Goal: Transaction & Acquisition: Purchase product/service

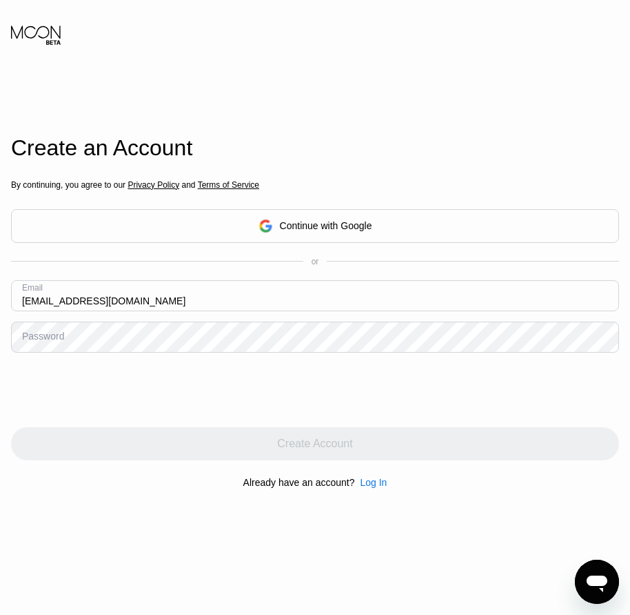
type input "[EMAIL_ADDRESS][DOMAIN_NAME]"
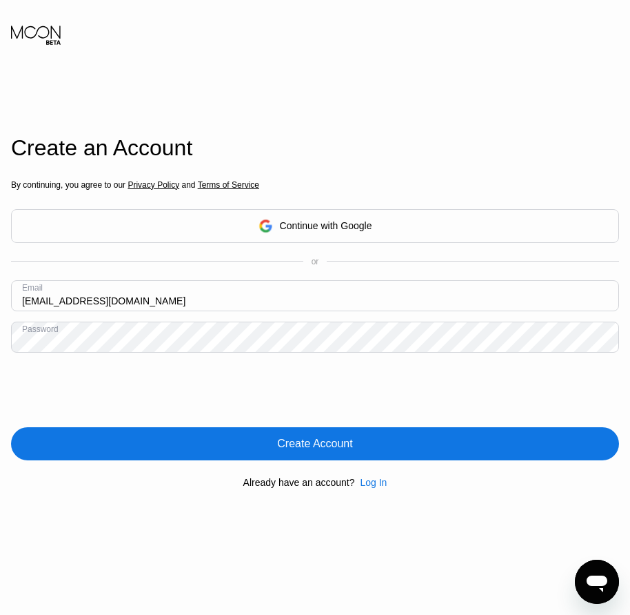
click at [334, 454] on div "Create Account" at bounding box center [315, 443] width 608 height 33
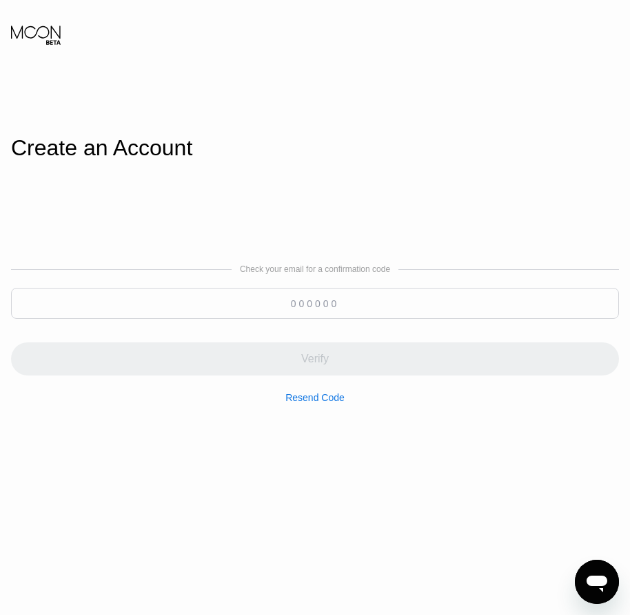
paste input "722241"
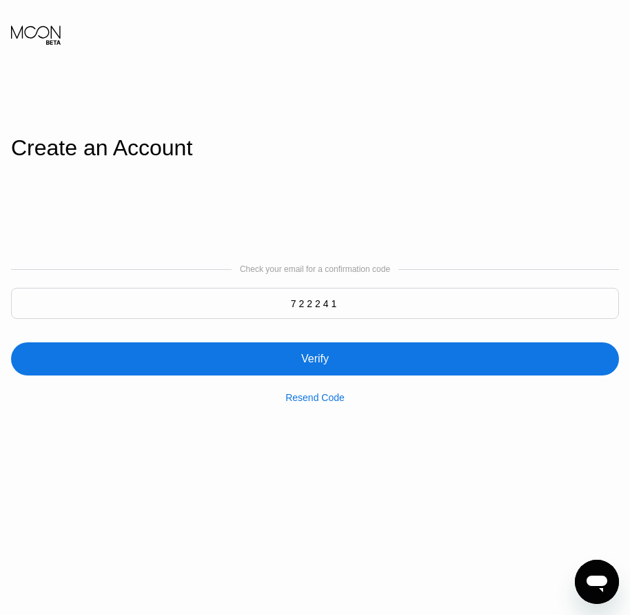
type input "722241"
click at [315, 366] on div "Verify" at bounding box center [315, 359] width 28 height 14
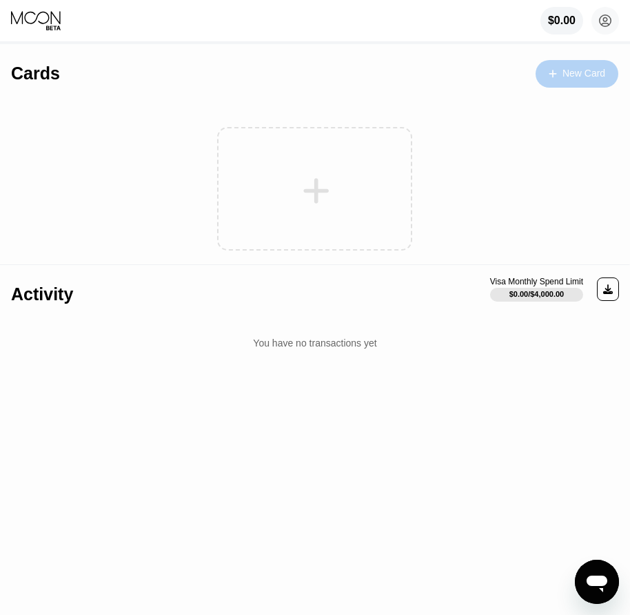
click at [575, 81] on div "New Card" at bounding box center [577, 74] width 83 height 28
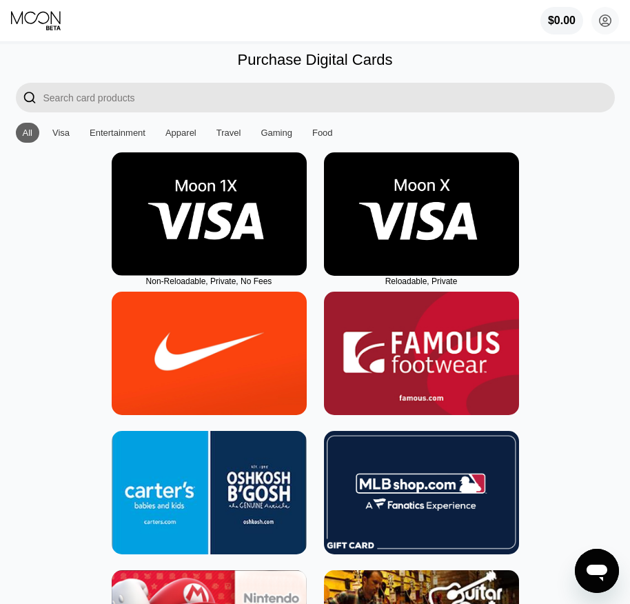
click at [423, 272] on img at bounding box center [421, 213] width 195 height 123
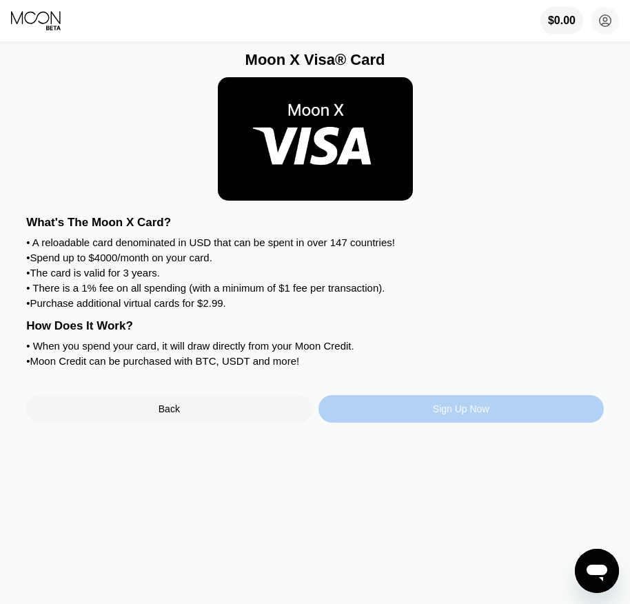
click at [466, 414] on div "Sign Up Now" at bounding box center [461, 408] width 57 height 11
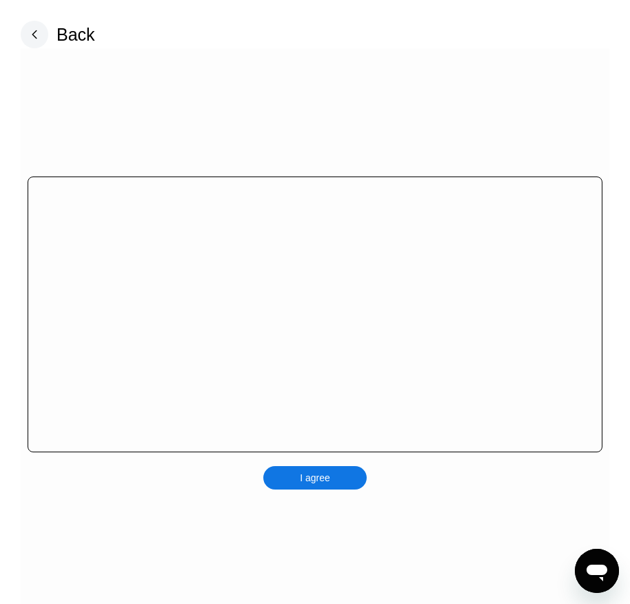
click at [330, 486] on div "I agree" at bounding box center [314, 477] width 103 height 23
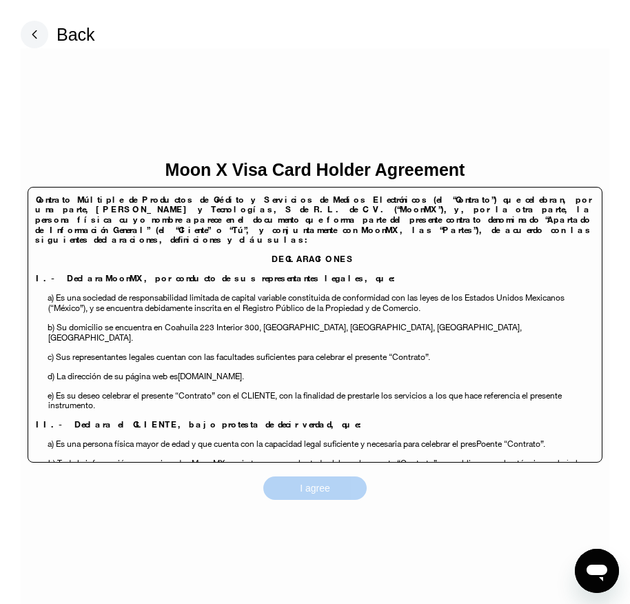
click at [337, 490] on div "I agree" at bounding box center [314, 488] width 103 height 23
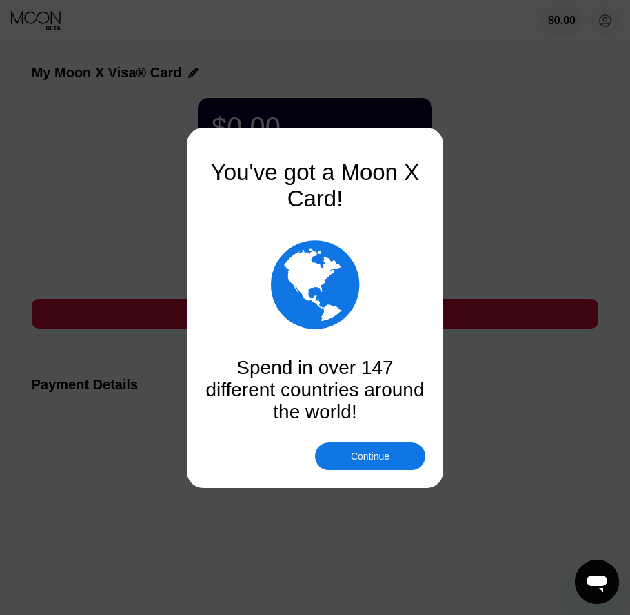
drag, startPoint x: 373, startPoint y: 454, endPoint x: 385, endPoint y: 460, distance: 13.0
click at [374, 454] on div "Continue" at bounding box center [370, 455] width 39 height 11
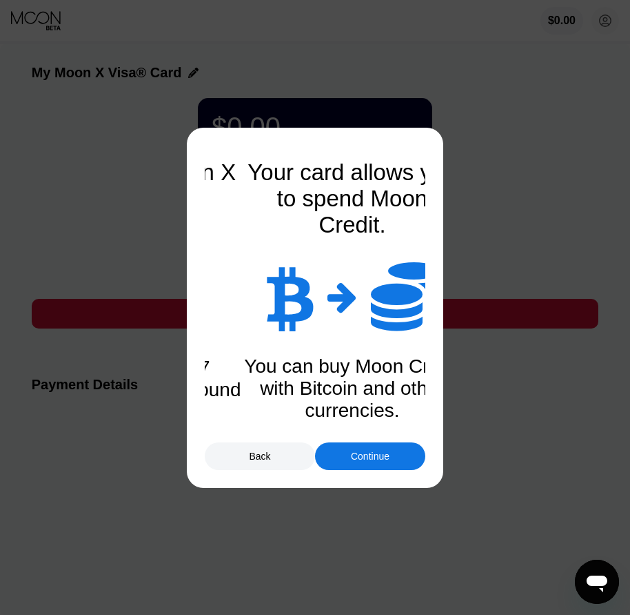
click at [381, 458] on div "Continue" at bounding box center [370, 455] width 39 height 11
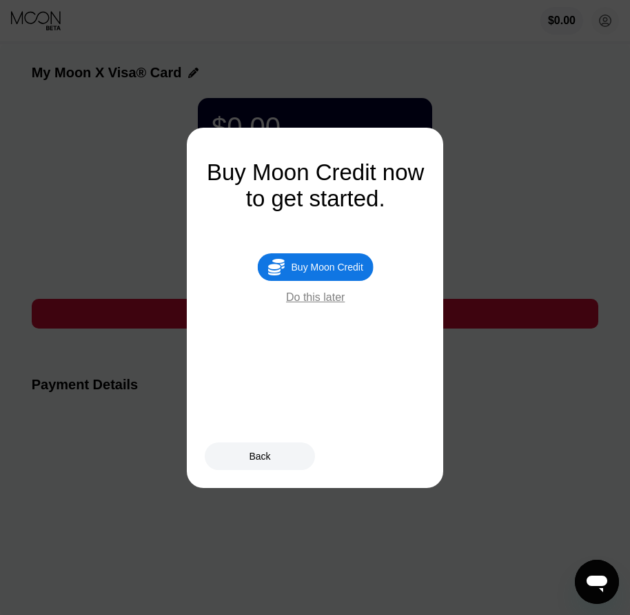
click at [339, 272] on div "Buy Moon Credit" at bounding box center [328, 266] width 72 height 11
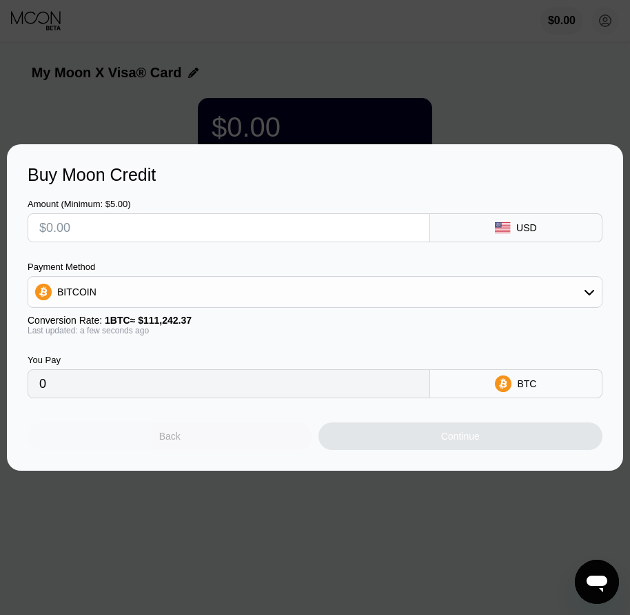
click at [209, 439] on div "Back" at bounding box center [170, 436] width 285 height 28
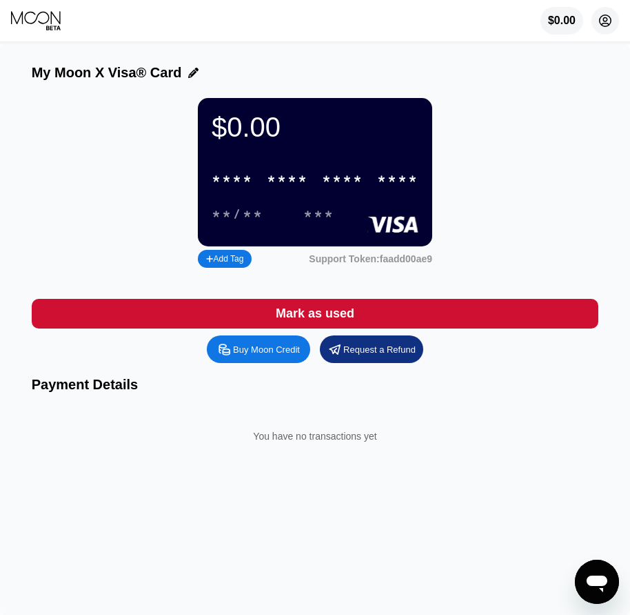
click at [608, 22] on circle at bounding box center [606, 21] width 28 height 28
